Goal: Task Accomplishment & Management: Use online tool/utility

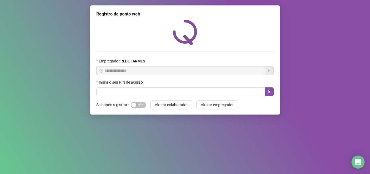
click at [146, 92] on input "text" at bounding box center [180, 92] width 169 height 9
type input "*****"
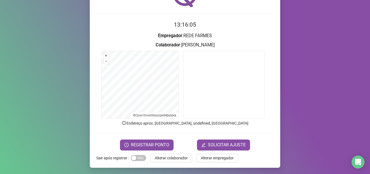
scroll to position [38, 0]
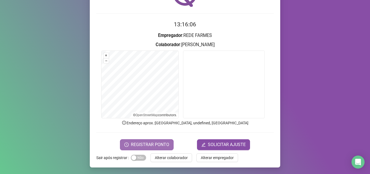
click at [149, 143] on span "REGISTRAR PONTO" at bounding box center [150, 145] width 38 height 7
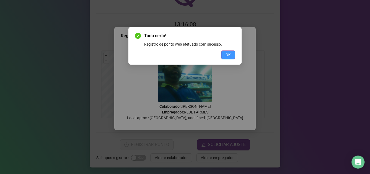
click at [227, 51] on button "OK" at bounding box center [228, 55] width 14 height 9
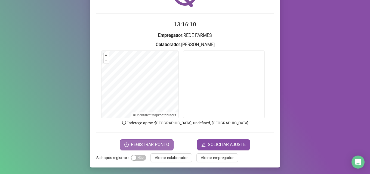
click at [153, 141] on button "REGISTRAR PONTO" at bounding box center [147, 145] width 54 height 11
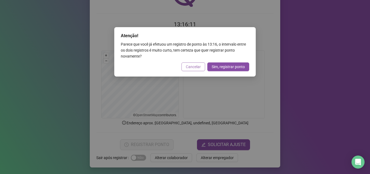
click at [192, 67] on span "Cancelar" at bounding box center [193, 67] width 15 height 6
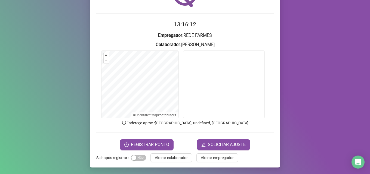
click at [171, 160] on span "Alterar colaborador" at bounding box center [171, 158] width 33 height 6
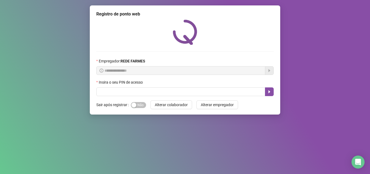
scroll to position [0, 0]
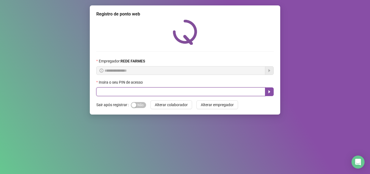
click at [146, 92] on input "text" at bounding box center [180, 92] width 169 height 9
type input "*****"
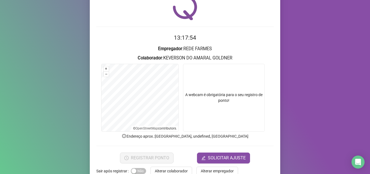
scroll to position [38, 0]
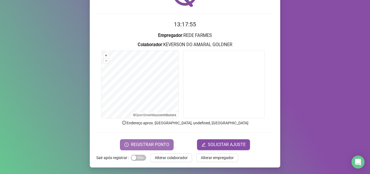
click at [136, 147] on span "REGISTRAR PONTO" at bounding box center [150, 145] width 38 height 7
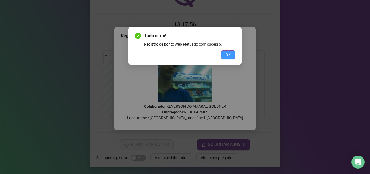
click at [229, 54] on span "OK" at bounding box center [227, 55] width 5 height 6
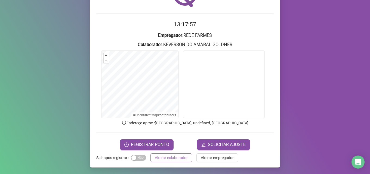
click at [177, 155] on span "Alterar colaborador" at bounding box center [171, 158] width 33 height 6
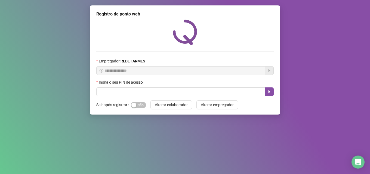
scroll to position [0, 0]
click at [289, 83] on div "**********" at bounding box center [185, 87] width 370 height 174
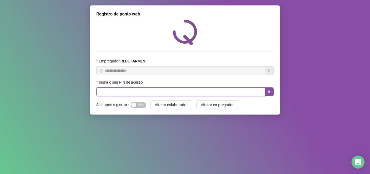
click at [129, 95] on input "text" at bounding box center [180, 92] width 169 height 9
type input "*****"
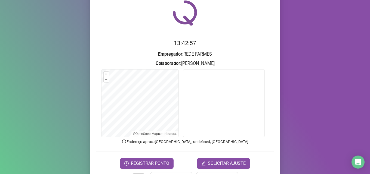
scroll to position [38, 0]
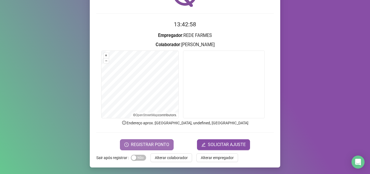
click at [142, 145] on span "REGISTRAR PONTO" at bounding box center [150, 145] width 38 height 7
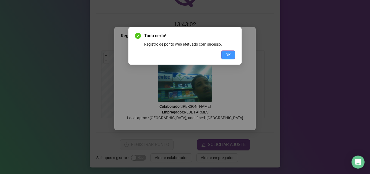
click at [226, 56] on span "OK" at bounding box center [227, 55] width 5 height 6
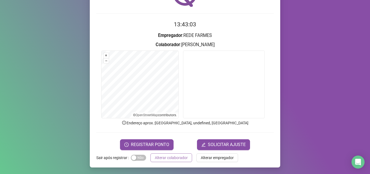
click at [170, 157] on span "Alterar colaborador" at bounding box center [171, 158] width 33 height 6
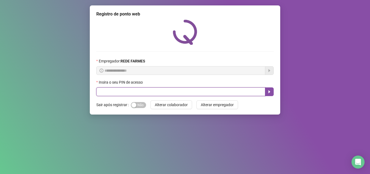
click at [168, 90] on input "text" at bounding box center [180, 92] width 169 height 9
type input "*****"
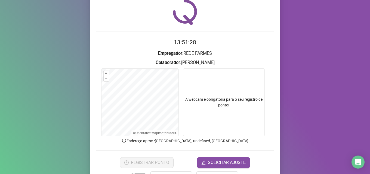
scroll to position [38, 0]
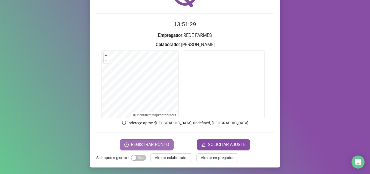
click at [166, 149] on button "REGISTRAR PONTO" at bounding box center [147, 145] width 54 height 11
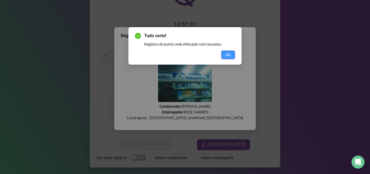
click at [228, 57] on span "OK" at bounding box center [227, 55] width 5 height 6
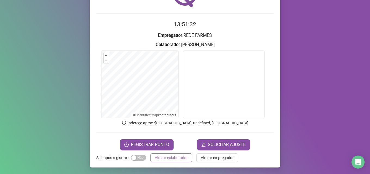
click at [176, 161] on button "Alterar colaborador" at bounding box center [171, 158] width 42 height 9
